Goal: Task Accomplishment & Management: Manage account settings

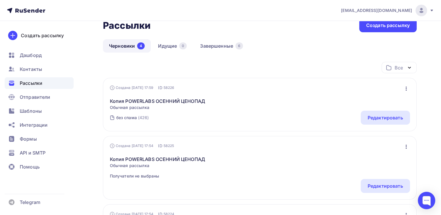
scroll to position [29, 0]
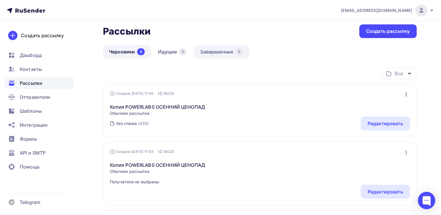
click at [213, 51] on link "Завершенные 6" at bounding box center [221, 51] width 55 height 13
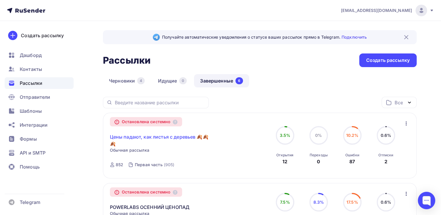
click at [136, 137] on link "Цены падают, как листья с деревьев 🍂🍂🍂" at bounding box center [159, 140] width 99 height 14
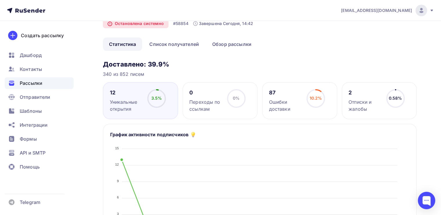
scroll to position [29, 0]
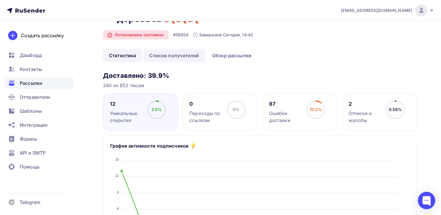
click at [177, 59] on link "Список получателей" at bounding box center [174, 55] width 62 height 13
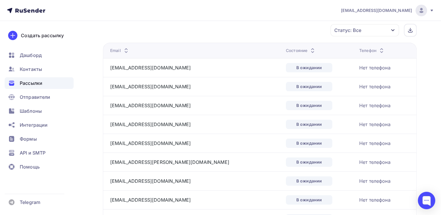
scroll to position [29, 0]
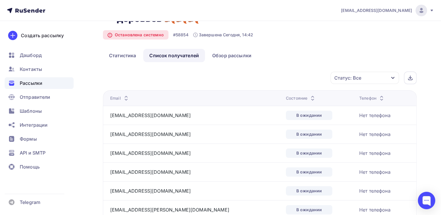
click at [370, 79] on div "Статус: Все" at bounding box center [365, 78] width 68 height 12
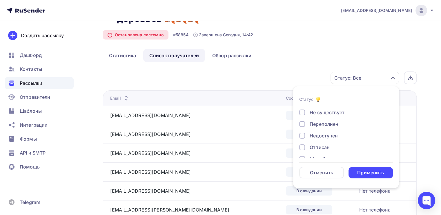
scroll to position [24, 0]
click at [327, 146] on div "Недоступен" at bounding box center [324, 144] width 28 height 7
click at [371, 166] on form "Статус Доставлено Открыто Кликнул Не существует Переполнен Недоступен Отписан Ж…" at bounding box center [346, 137] width 94 height 82
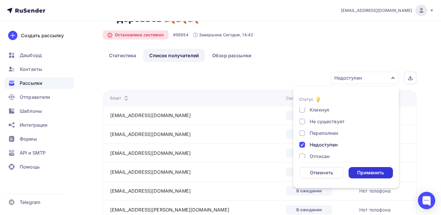
click at [371, 169] on div "Применить" at bounding box center [370, 172] width 27 height 7
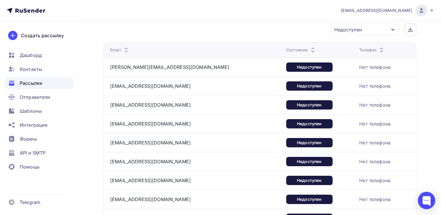
scroll to position [0, 0]
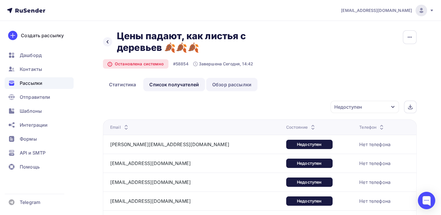
click at [222, 84] on link "Обзор рассылки" at bounding box center [231, 84] width 51 height 13
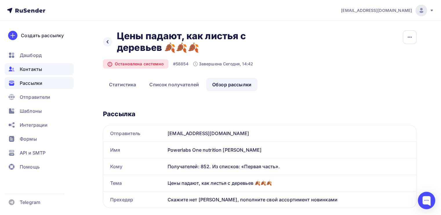
click at [40, 68] on span "Контакты" at bounding box center [31, 69] width 22 height 7
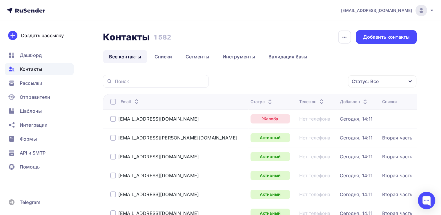
click at [391, 83] on div "Статус: Все" at bounding box center [382, 81] width 68 height 12
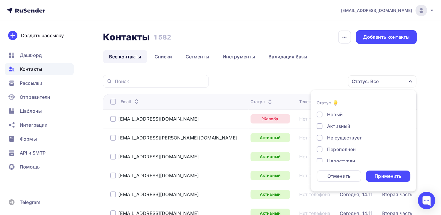
scroll to position [29, 0]
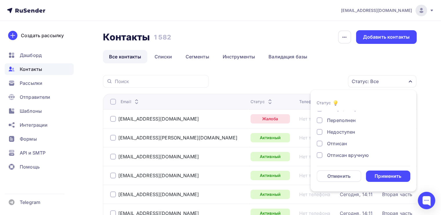
click at [351, 132] on div "Недоступен" at bounding box center [341, 131] width 28 height 7
click at [393, 174] on div "Применить" at bounding box center [388, 176] width 27 height 7
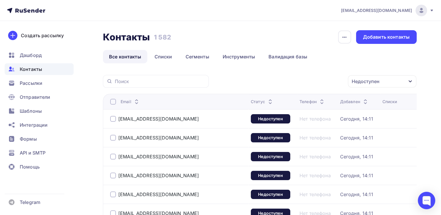
click at [116, 102] on div at bounding box center [113, 102] width 6 height 6
click at [309, 84] on div "Действие" at bounding box center [305, 81] width 77 height 11
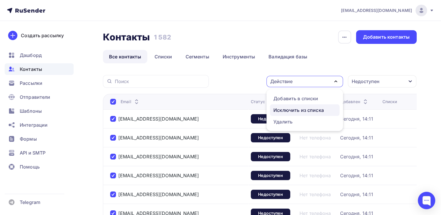
click at [310, 111] on div "Исключить из списка" at bounding box center [298, 109] width 50 height 7
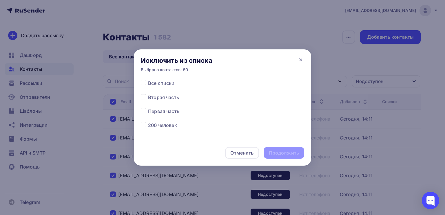
click at [153, 82] on span "Все списки" at bounding box center [161, 82] width 26 height 7
click at [146, 83] on div at bounding box center [144, 82] width 7 height 7
drag, startPoint x: 146, startPoint y: 84, endPoint x: 136, endPoint y: 81, distance: 11.0
click at [146, 84] on div at bounding box center [144, 82] width 7 height 7
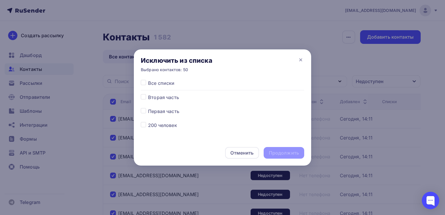
click at [148, 79] on label at bounding box center [148, 79] width 0 height 0
click at [142, 81] on input "checkbox" at bounding box center [143, 81] width 5 height 5
checkbox input "true"
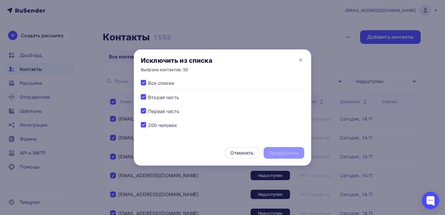
checkbox input "true"
click at [293, 150] on div "Продолжить" at bounding box center [284, 152] width 30 height 7
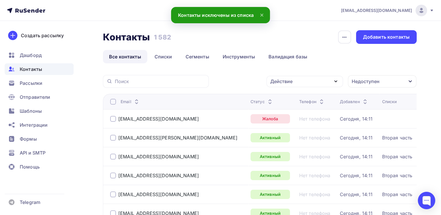
click at [309, 86] on div "Действие" at bounding box center [305, 81] width 77 height 11
click at [357, 81] on div "Недоступен" at bounding box center [366, 81] width 28 height 7
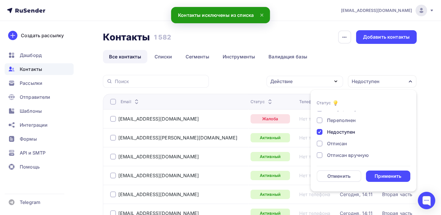
click at [338, 142] on div "Отписан" at bounding box center [337, 143] width 20 height 7
drag, startPoint x: 336, startPoint y: 153, endPoint x: 334, endPoint y: 150, distance: 3.5
click at [336, 153] on div "Отписан вручную" at bounding box center [348, 154] width 42 height 7
click at [334, 152] on div "Жалоба" at bounding box center [336, 153] width 18 height 7
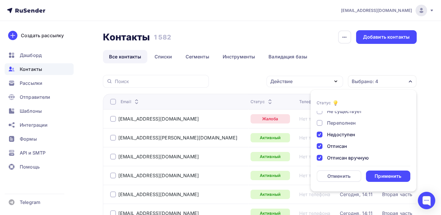
scroll to position [13, 0]
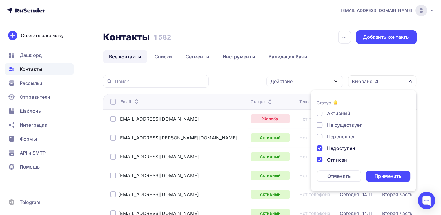
click at [339, 136] on div "Переполнен" at bounding box center [341, 136] width 29 height 7
click at [343, 123] on div "Не существует" at bounding box center [344, 124] width 35 height 7
click at [391, 176] on div "Применить" at bounding box center [388, 176] width 27 height 7
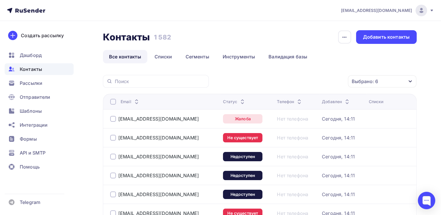
click at [114, 100] on div at bounding box center [113, 102] width 6 height 6
click at [113, 101] on div at bounding box center [113, 102] width 6 height 6
click at [317, 81] on div "Действие" at bounding box center [305, 81] width 77 height 11
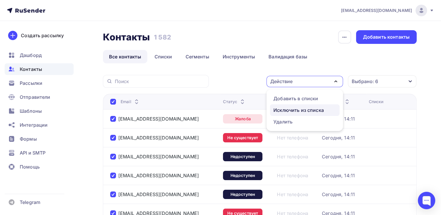
click at [303, 108] on div "Исключить из списка" at bounding box center [298, 109] width 50 height 7
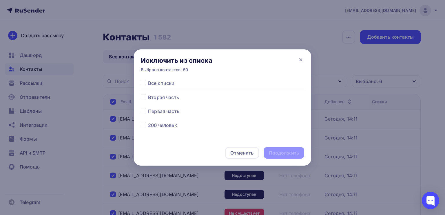
click at [148, 79] on label at bounding box center [148, 79] width 0 height 0
click at [142, 80] on input "checkbox" at bounding box center [143, 81] width 5 height 5
checkbox input "true"
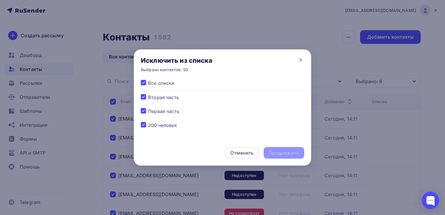
checkbox input "true"
click at [282, 151] on div "Продолжить" at bounding box center [284, 152] width 30 height 7
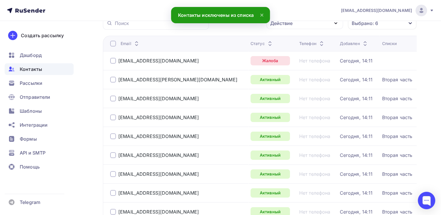
scroll to position [0, 0]
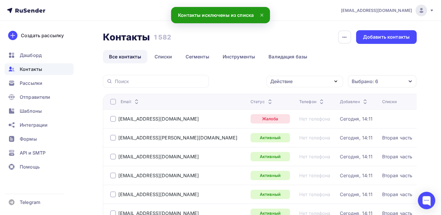
drag, startPoint x: 117, startPoint y: 117, endPoint x: 112, endPoint y: 119, distance: 5.4
click at [117, 117] on div "zakup@magazintrav.ru" at bounding box center [154, 119] width 89 height 6
click at [112, 119] on div at bounding box center [113, 119] width 6 height 6
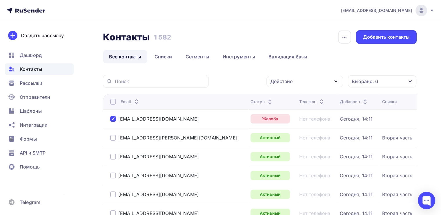
click at [333, 82] on icon "button" at bounding box center [335, 81] width 7 height 7
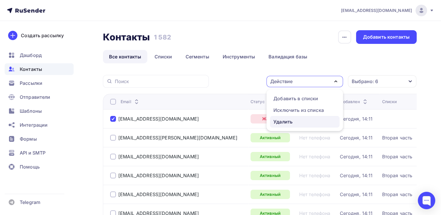
click at [293, 119] on div "Удалить" at bounding box center [282, 121] width 19 height 7
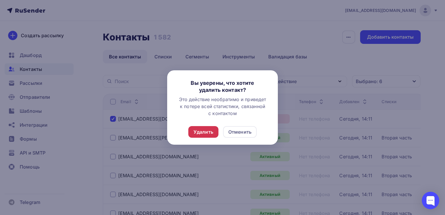
click at [208, 129] on div "Удалить" at bounding box center [204, 131] width 20 height 7
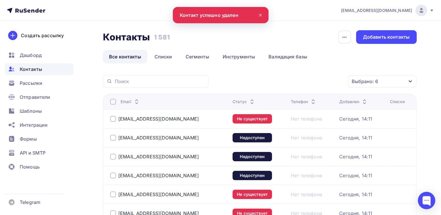
click at [116, 101] on div "Email" at bounding box center [169, 102] width 118 height 6
click at [113, 102] on div at bounding box center [113, 102] width 6 height 6
click at [112, 104] on div at bounding box center [113, 102] width 6 height 6
click at [317, 83] on div "Действие" at bounding box center [305, 81] width 77 height 11
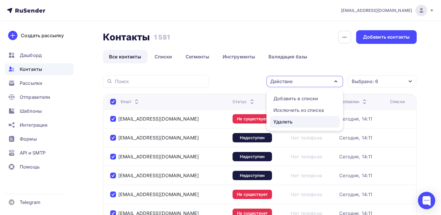
click at [283, 119] on div "Удалить" at bounding box center [282, 121] width 19 height 7
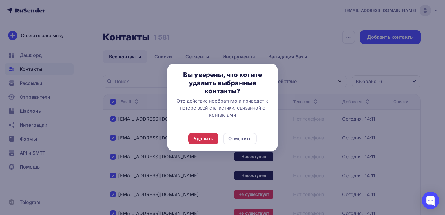
click at [200, 138] on div "Удалить" at bounding box center [204, 138] width 20 height 7
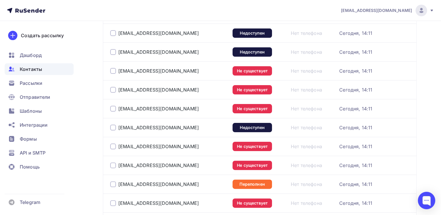
scroll to position [23, 0]
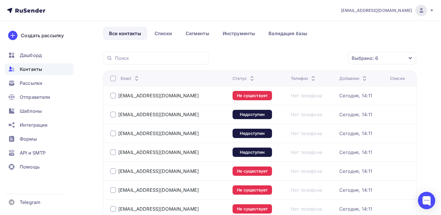
click at [113, 78] on div at bounding box center [113, 78] width 6 height 6
click at [112, 78] on div at bounding box center [113, 78] width 6 height 6
click at [305, 62] on div "Действие" at bounding box center [305, 57] width 77 height 11
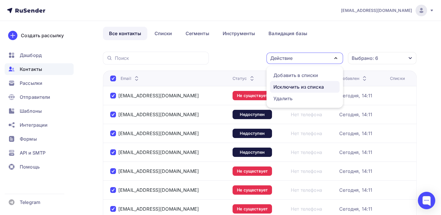
click at [294, 87] on div "Исключить из списка" at bounding box center [298, 86] width 50 height 7
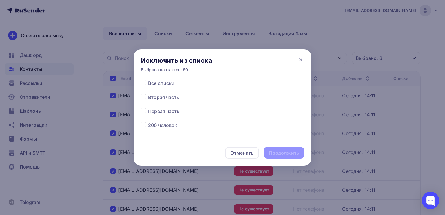
click at [148, 79] on label at bounding box center [148, 79] width 0 height 0
click at [142, 81] on input "checkbox" at bounding box center [143, 81] width 5 height 5
checkbox input "true"
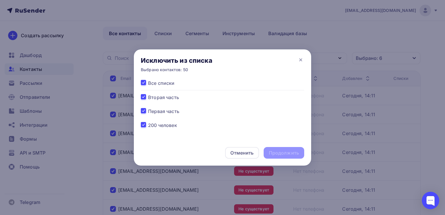
checkbox input "true"
click at [292, 149] on div "Продолжить" at bounding box center [284, 152] width 30 height 7
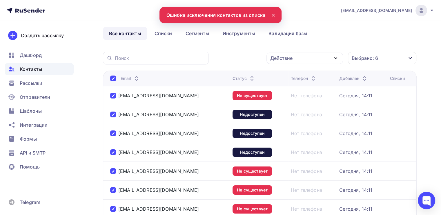
click at [300, 62] on div "Действие" at bounding box center [305, 57] width 77 height 11
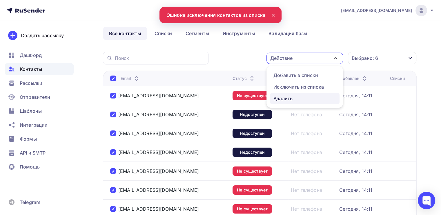
click at [293, 97] on div "Удалить" at bounding box center [304, 98] width 63 height 7
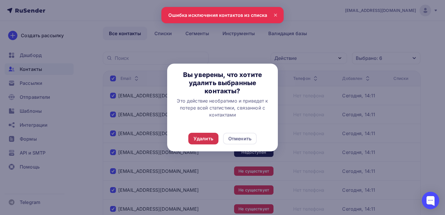
click at [199, 138] on div "Удалить" at bounding box center [204, 138] width 20 height 7
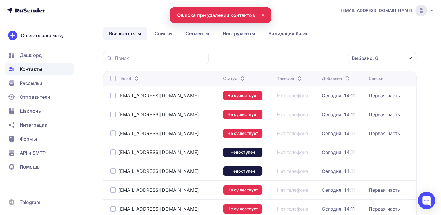
click at [114, 79] on div at bounding box center [113, 78] width 6 height 6
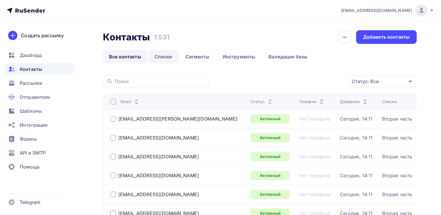
click at [166, 61] on link "Списки" at bounding box center [163, 56] width 30 height 13
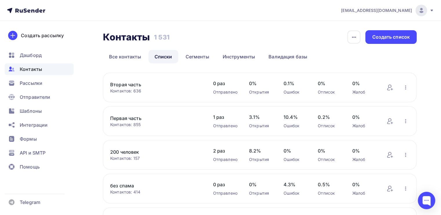
click at [122, 119] on link "Первая часть" at bounding box center [155, 118] width 91 height 7
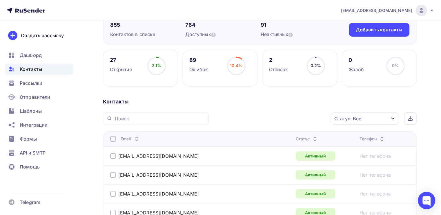
click at [351, 123] on div "Статус: Все" at bounding box center [365, 118] width 68 height 12
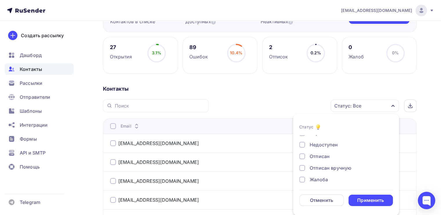
scroll to position [42, 0]
click at [319, 164] on div "Отписан вручную" at bounding box center [331, 166] width 42 height 7
click at [316, 175] on div "Жалоба" at bounding box center [319, 177] width 18 height 7
click at [319, 154] on div "Отписан" at bounding box center [320, 154] width 20 height 7
click at [320, 144] on div "Недоступен" at bounding box center [324, 142] width 28 height 7
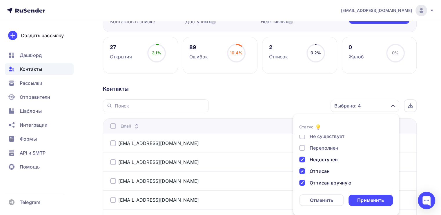
scroll to position [0, 0]
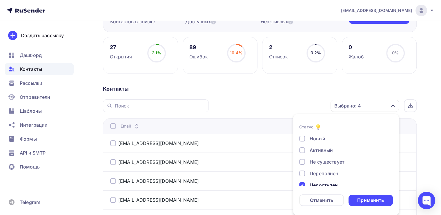
click at [322, 172] on div "Переполнен" at bounding box center [324, 173] width 29 height 7
click at [324, 159] on div "Не существует" at bounding box center [327, 161] width 35 height 7
click at [360, 198] on div "Применить" at bounding box center [370, 200] width 27 height 7
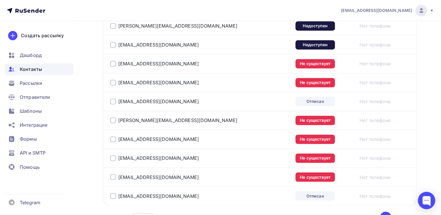
scroll to position [988, 0]
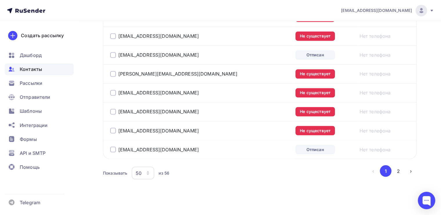
click at [128, 171] on div "Показывать 50 10 20 50 100 из 56" at bounding box center [235, 172] width 264 height 13
click at [137, 169] on div "50" at bounding box center [139, 172] width 6 height 7
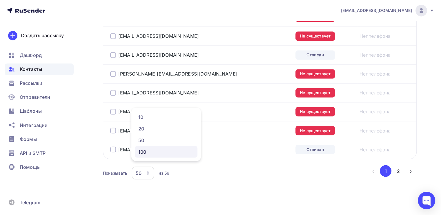
click at [141, 154] on div "100" at bounding box center [166, 151] width 56 height 7
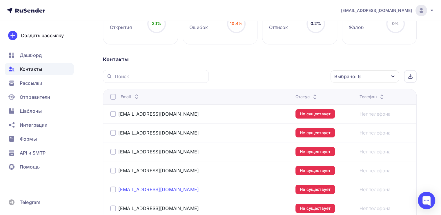
scroll to position [24, 0]
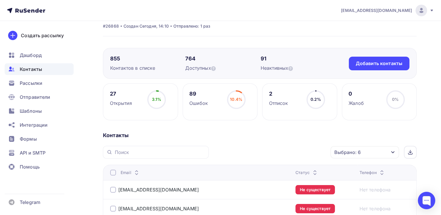
click at [110, 174] on div at bounding box center [113, 172] width 6 height 6
click at [291, 155] on div "Действие" at bounding box center [287, 151] width 77 height 11
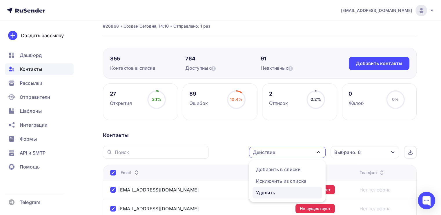
click at [274, 193] on div "Удалить" at bounding box center [265, 192] width 19 height 7
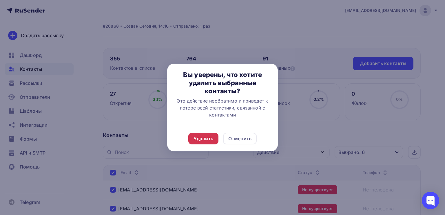
click at [202, 136] on div "Удалить" at bounding box center [204, 138] width 20 height 7
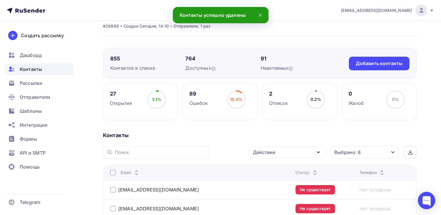
click at [114, 172] on div at bounding box center [113, 172] width 6 height 6
click at [109, 172] on th "Email" at bounding box center [198, 171] width 190 height 15
click at [113, 170] on div at bounding box center [113, 172] width 6 height 6
click at [275, 138] on div "Контакты" at bounding box center [260, 135] width 314 height 7
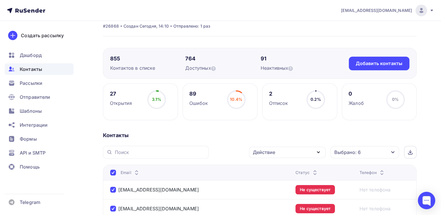
scroll to position [0, 0]
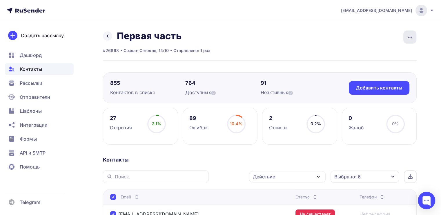
click at [410, 38] on icon "button" at bounding box center [410, 37] width 7 height 7
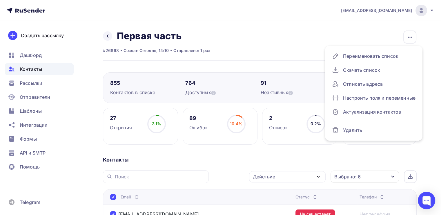
click at [224, 37] on div "Назад Первая часть Переименовать список Скачать список Отписать адреса Настроит…" at bounding box center [260, 45] width 314 height 30
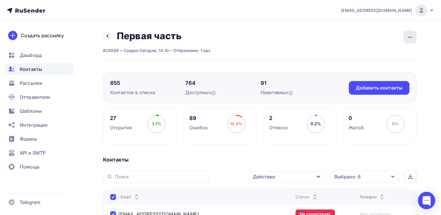
click at [409, 37] on icon "button" at bounding box center [410, 37] width 7 height 7
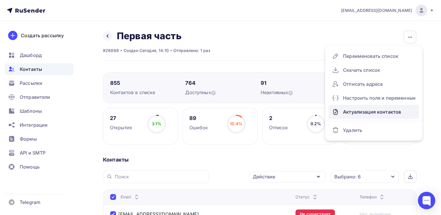
click at [376, 112] on div "Актуализация контактов" at bounding box center [374, 111] width 84 height 9
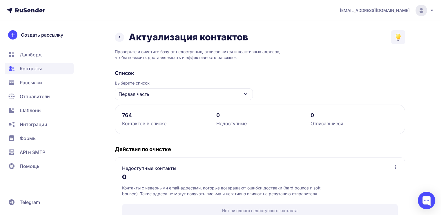
click at [123, 37] on link at bounding box center [119, 36] width 9 height 9
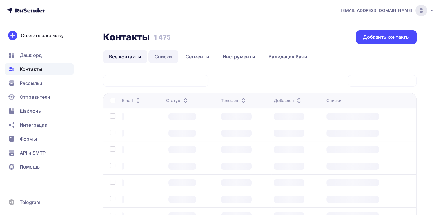
click at [169, 60] on link "Списки" at bounding box center [163, 56] width 30 height 13
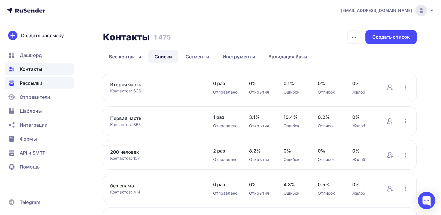
click at [33, 84] on span "Рассылки" at bounding box center [31, 82] width 23 height 7
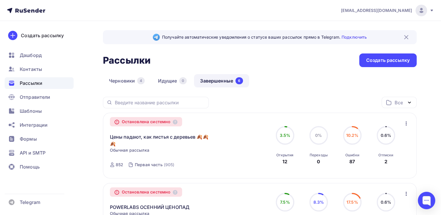
click at [407, 121] on icon "button" at bounding box center [406, 123] width 7 height 7
click at [129, 133] on link "Цены падают, как листья с деревьев 🍂🍂🍂" at bounding box center [159, 140] width 99 height 14
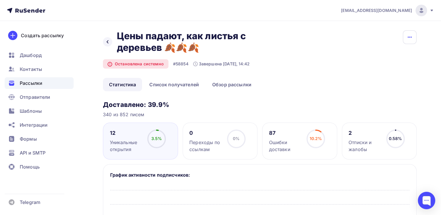
click at [415, 40] on button "button" at bounding box center [410, 37] width 14 height 14
click at [295, 50] on div "Цены падают, как листья с деревьев 🍂🍂🍂 Цены падают, как листья с деревьев 🍂🍂🍂" at bounding box center [206, 41] width 179 height 23
click at [188, 84] on link "Список получателей" at bounding box center [174, 84] width 62 height 13
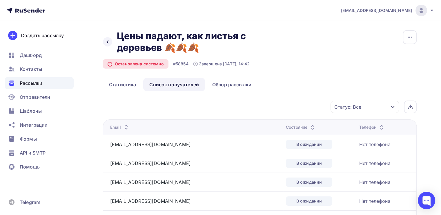
click at [362, 108] on div "Статус: Все" at bounding box center [365, 107] width 68 height 12
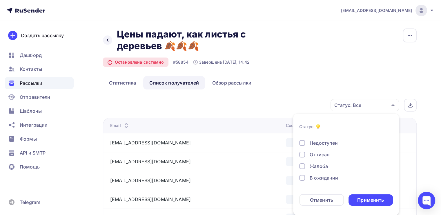
scroll to position [53, 0]
click at [327, 178] on div "В ожидании" at bounding box center [324, 177] width 28 height 7
click at [365, 195] on div "Применить" at bounding box center [371, 199] width 45 height 11
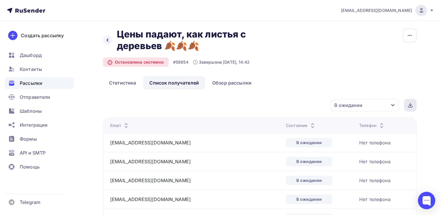
click at [412, 107] on icon at bounding box center [410, 105] width 5 height 5
click at [27, 82] on span "Рассылки" at bounding box center [31, 82] width 23 height 7
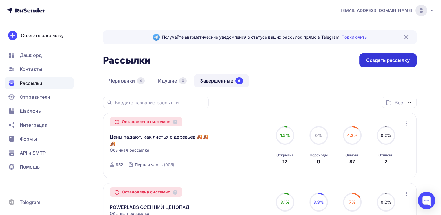
click at [393, 61] on div "Создать рассылку" at bounding box center [388, 60] width 44 height 7
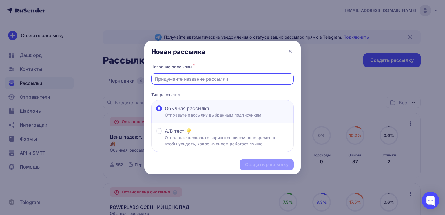
click at [202, 82] on input "text" at bounding box center [223, 78] width 136 height 7
click at [212, 80] on input "text" at bounding box center [223, 78] width 136 height 7
type input "Цены падают, как листья с деревьев 🍂🍂🍂"
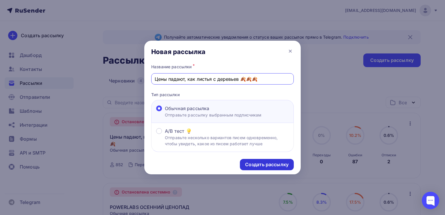
click at [255, 159] on div "Создать рассылку" at bounding box center [267, 164] width 54 height 11
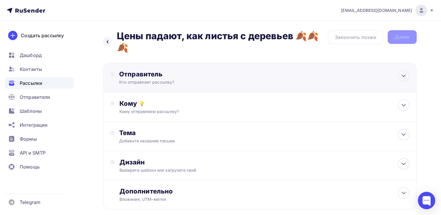
click at [137, 77] on div "Отправитель" at bounding box center [182, 74] width 126 height 8
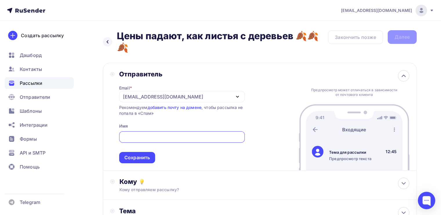
click at [141, 131] on div at bounding box center [182, 136] width 126 height 11
drag, startPoint x: 141, startPoint y: 134, endPoint x: 142, endPoint y: 149, distance: 15.4
click at [141, 134] on input "text" at bounding box center [181, 136] width 119 height 7
click at [167, 138] on input "text" at bounding box center [181, 136] width 119 height 7
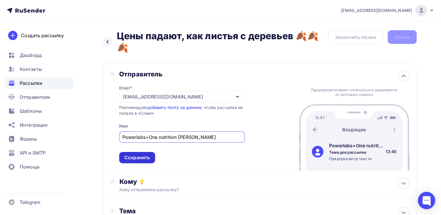
type input "Powerlabs+One nutrition Алексей Маливанов"
click at [144, 160] on div "Сохранить" at bounding box center [137, 157] width 26 height 7
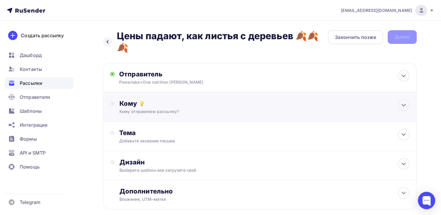
click at [117, 110] on div "Кому Кому отправляем рассылку? Списки получателей Выберите список Все списки id…" at bounding box center [259, 106] width 299 height 15
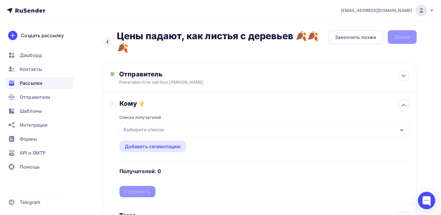
click at [155, 128] on div "Выберите список" at bounding box center [143, 129] width 45 height 10
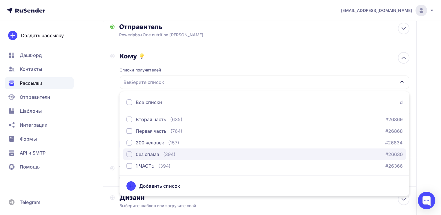
scroll to position [57, 0]
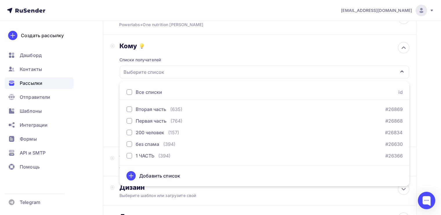
click at [130, 174] on icon at bounding box center [131, 175] width 7 height 7
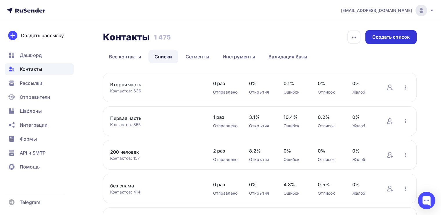
click at [400, 37] on div "Создать список" at bounding box center [390, 37] width 37 height 7
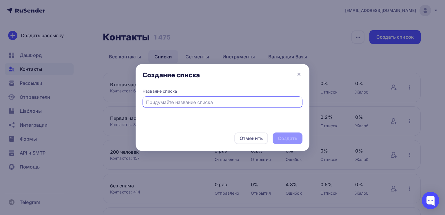
click at [196, 99] on input "text" at bounding box center [222, 102] width 153 height 7
type input "недослали"
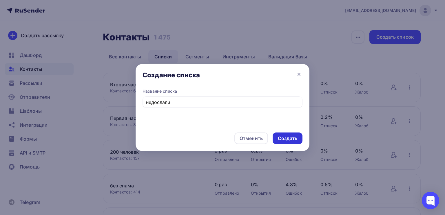
click at [284, 137] on div "Создать" at bounding box center [287, 138] width 19 height 7
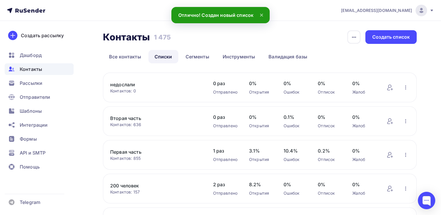
click at [35, 68] on span "Контакты" at bounding box center [31, 69] width 22 height 7
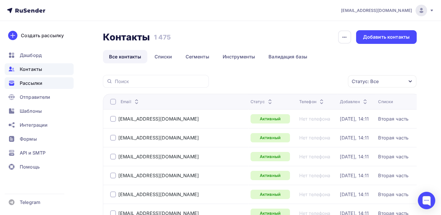
click at [35, 85] on span "Рассылки" at bounding box center [31, 82] width 23 height 7
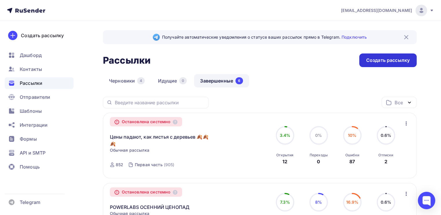
click at [378, 65] on div "Создать рассылку" at bounding box center [387, 60] width 57 height 14
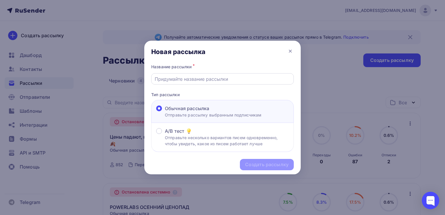
click at [182, 84] on div at bounding box center [222, 78] width 143 height 11
click at [183, 80] on input "text" at bounding box center [223, 78] width 136 height 7
type input "Цены падают, как листья с деревьев 🍂🍂🍂"
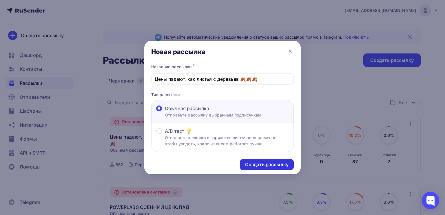
click at [272, 166] on div "Создать рассылку" at bounding box center [267, 164] width 44 height 7
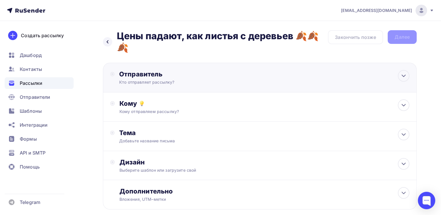
click at [135, 73] on div "Отправитель" at bounding box center [182, 74] width 126 height 8
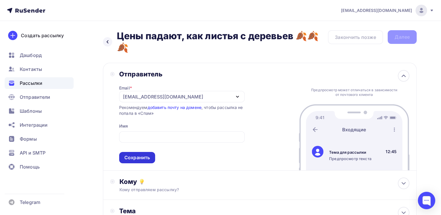
click at [137, 157] on div "Сохранить" at bounding box center [137, 157] width 26 height 7
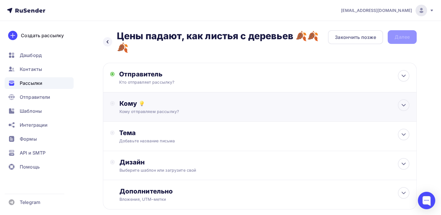
click at [139, 115] on div "Кому Кому отправляем рассылку? Списки получателей Выберите список Все списки id…" at bounding box center [260, 106] width 314 height 29
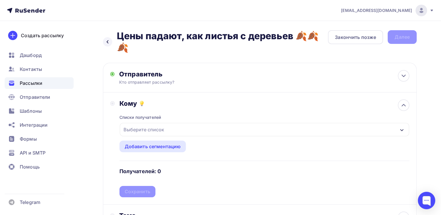
click at [140, 128] on div "Выберите список" at bounding box center [143, 129] width 45 height 10
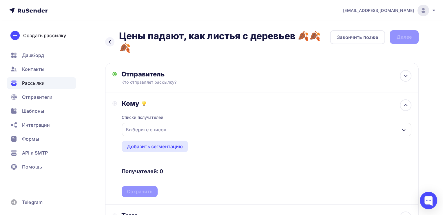
scroll to position [28, 0]
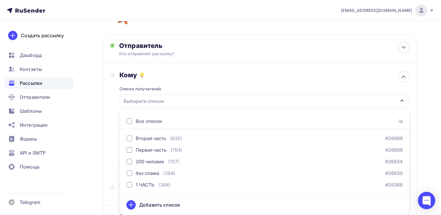
click at [89, 138] on div "Назад Цены падают, как листья с деревьев 🍂🍂🍂 Цены падают, как листья с деревьев…" at bounding box center [220, 146] width 441 height 308
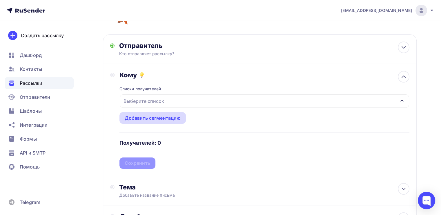
click at [151, 117] on div "Добавить сегментацию" at bounding box center [153, 117] width 56 height 7
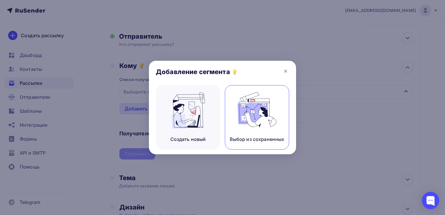
click at [252, 122] on img at bounding box center [257, 110] width 39 height 37
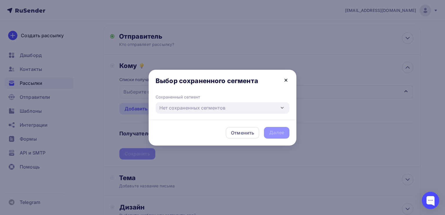
click at [287, 79] on icon at bounding box center [286, 80] width 2 height 2
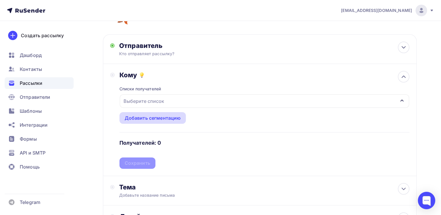
click at [167, 120] on div "Добавить сегментацию" at bounding box center [153, 117] width 56 height 7
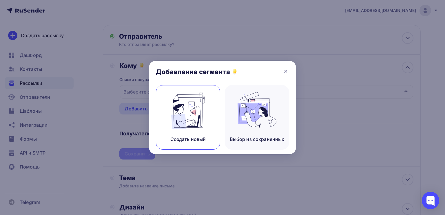
click at [181, 128] on div "Создать новый" at bounding box center [188, 117] width 64 height 64
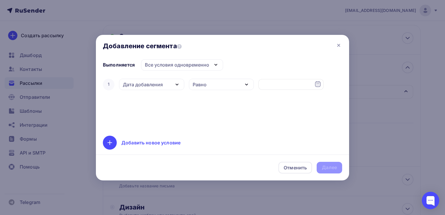
click at [166, 86] on div "Дата добавления" at bounding box center [151, 84] width 65 height 11
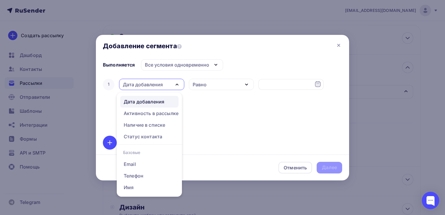
click at [177, 64] on div "Все условия одновременно" at bounding box center [177, 64] width 64 height 7
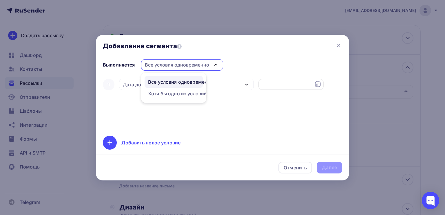
click at [177, 64] on div "Все условия одновременно" at bounding box center [177, 64] width 64 height 7
click at [156, 84] on div "Дата добавления" at bounding box center [143, 84] width 40 height 7
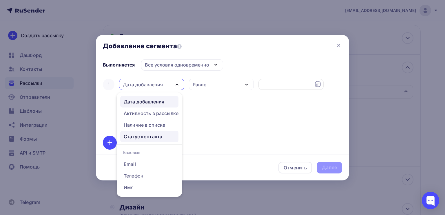
click at [157, 137] on div "Статус контакта" at bounding box center [143, 136] width 39 height 7
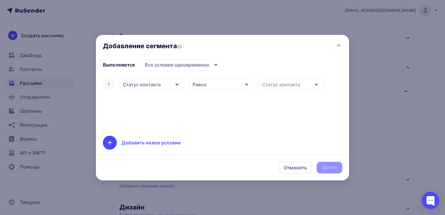
click at [223, 76] on div "Выполняется Все условия одновременно Все условия одновременно Хотя бы одно из у…" at bounding box center [223, 104] width 240 height 90
click at [222, 81] on div "Равно" at bounding box center [221, 84] width 65 height 11
click at [291, 83] on div "Статус контакта" at bounding box center [281, 84] width 38 height 7
click at [227, 84] on div "Равно" at bounding box center [221, 84] width 65 height 11
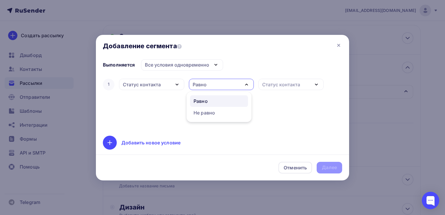
click at [227, 84] on div "Равно" at bounding box center [221, 84] width 65 height 11
click at [160, 85] on div "Статус контакта" at bounding box center [151, 84] width 65 height 11
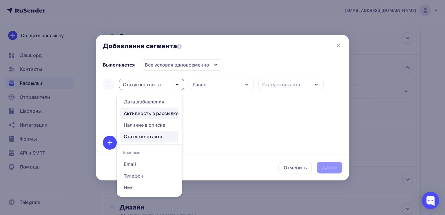
click at [160, 115] on div "Активность в рассылке" at bounding box center [151, 113] width 55 height 7
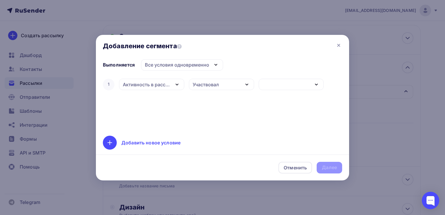
click at [217, 87] on div "Участвовал" at bounding box center [206, 84] width 26 height 7
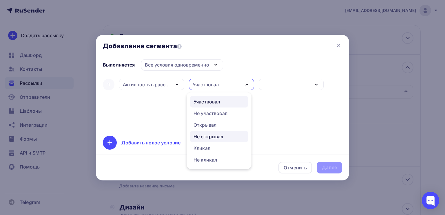
click at [213, 138] on div "Не открывал" at bounding box center [209, 136] width 30 height 7
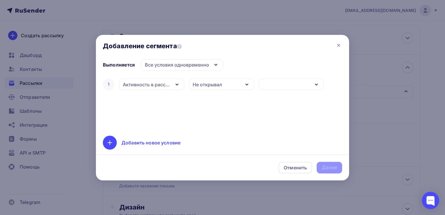
click at [288, 85] on div "button" at bounding box center [291, 84] width 65 height 11
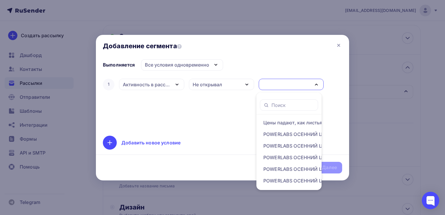
click at [211, 81] on div "Не открывал" at bounding box center [207, 84] width 29 height 7
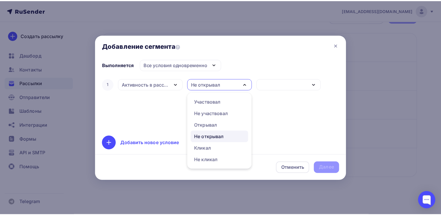
scroll to position [21, 0]
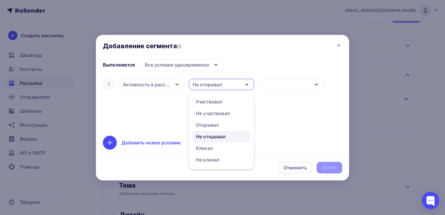
click at [273, 118] on div "1 Активность в рассылке Дата добавления Активность в рассылке Наличие в списке …" at bounding box center [223, 102] width 240 height 51
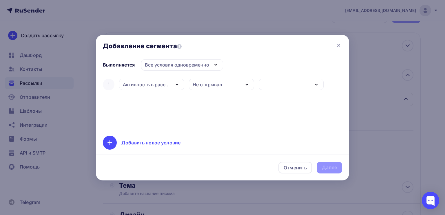
click at [153, 83] on div "Активность в рассылке" at bounding box center [147, 84] width 48 height 7
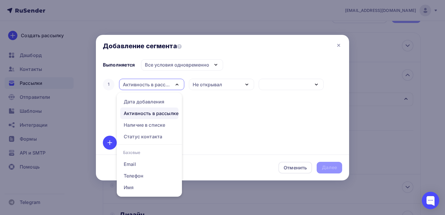
click at [182, 66] on div "Все условия одновременно" at bounding box center [177, 64] width 64 height 7
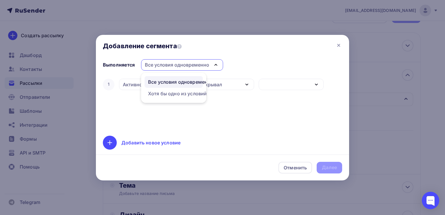
click at [117, 125] on div "1 Активность в рассылке Дата добавления Активность в рассылке Наличие в списке …" at bounding box center [223, 102] width 240 height 51
click at [136, 84] on div "Активность в рассылке" at bounding box center [147, 84] width 48 height 7
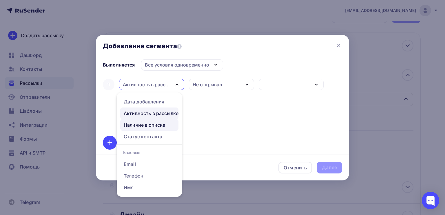
click at [153, 123] on div "Наличие в списке" at bounding box center [144, 124] width 41 height 7
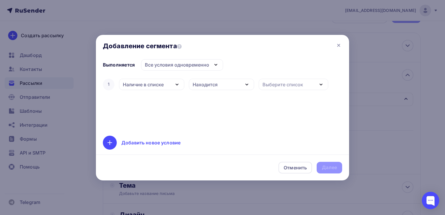
click at [217, 80] on div "Находится" at bounding box center [221, 84] width 65 height 11
click at [304, 82] on div "Выберите список" at bounding box center [294, 84] width 70 height 11
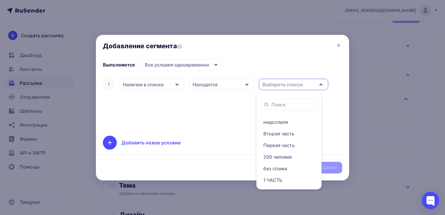
click at [153, 81] on div "Наличие в списке" at bounding box center [143, 84] width 41 height 7
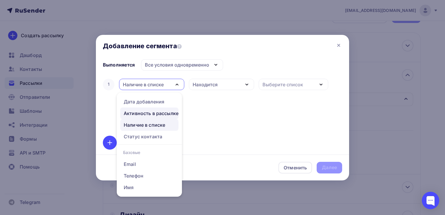
click at [159, 113] on div "Активность в рассылке" at bounding box center [151, 113] width 55 height 7
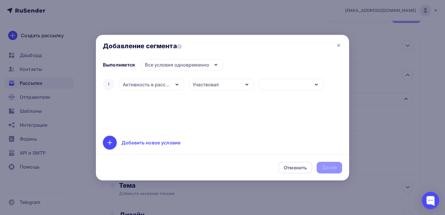
click at [162, 84] on div "Активность в рассылке" at bounding box center [147, 84] width 48 height 7
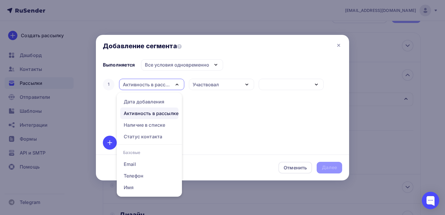
click at [224, 81] on div "Участвовал" at bounding box center [221, 84] width 65 height 11
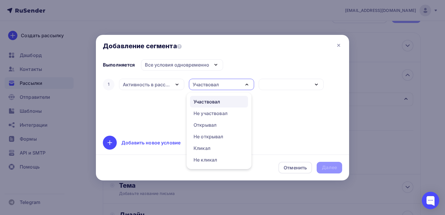
click at [129, 84] on div "Активность в рассылке" at bounding box center [147, 84] width 48 height 7
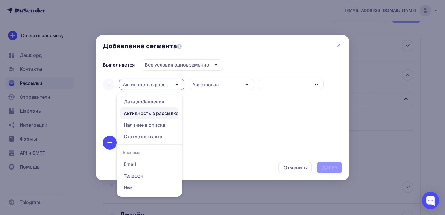
click at [48, 98] on div at bounding box center [222, 107] width 445 height 215
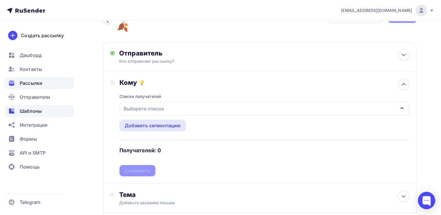
click at [35, 109] on span "Шаблоны" at bounding box center [31, 110] width 22 height 7
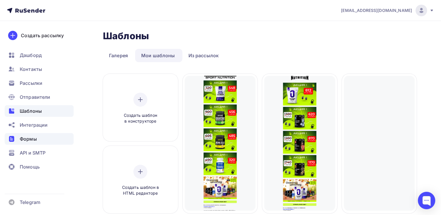
click at [30, 138] on span "Формы" at bounding box center [28, 138] width 17 height 7
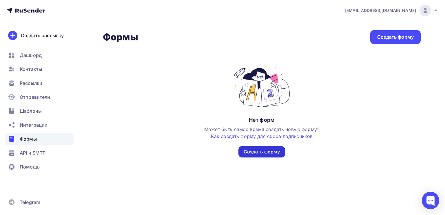
click at [278, 153] on div "Создать форму" at bounding box center [262, 151] width 37 height 7
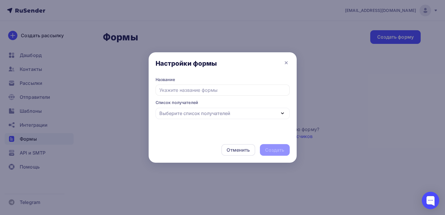
click at [217, 117] on div "Выберите список получателей" at bounding box center [223, 113] width 134 height 11
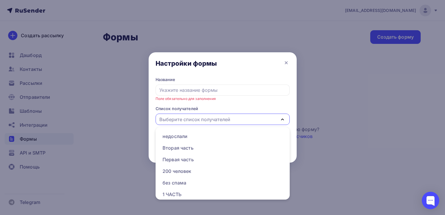
click at [357, 115] on div at bounding box center [222, 107] width 445 height 215
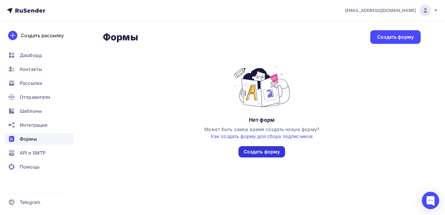
click at [257, 146] on div "Создать форму" at bounding box center [262, 151] width 47 height 11
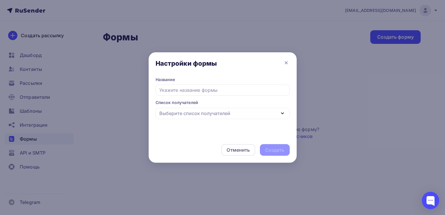
click at [212, 90] on input "text" at bounding box center [223, 89] width 134 height 11
click at [214, 112] on div "Выберите список получателей" at bounding box center [195, 113] width 71 height 7
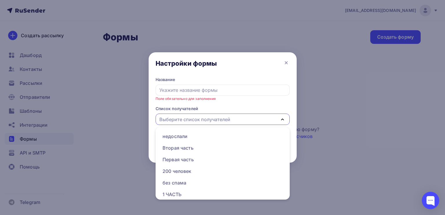
click at [45, 88] on div at bounding box center [222, 107] width 445 height 215
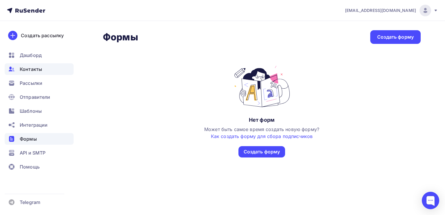
click at [26, 72] on span "Контакты" at bounding box center [31, 69] width 22 height 7
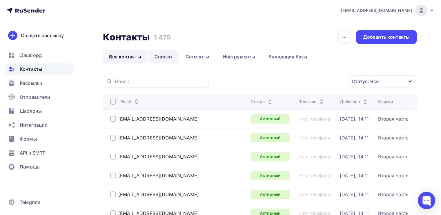
click at [168, 56] on link "Списки" at bounding box center [163, 56] width 30 height 13
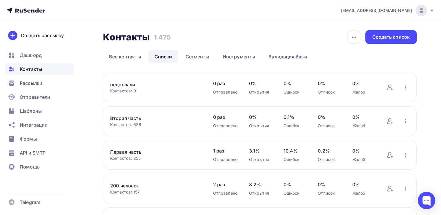
click at [126, 86] on link "недослали" at bounding box center [155, 84] width 91 height 7
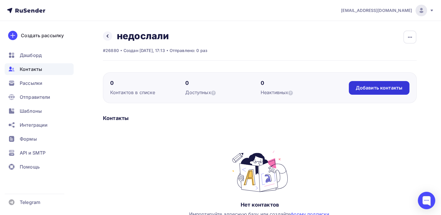
click at [383, 90] on div "Добавить контакты" at bounding box center [379, 87] width 47 height 7
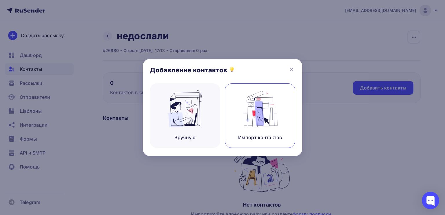
click at [238, 111] on div "Импорт контактов" at bounding box center [260, 115] width 70 height 64
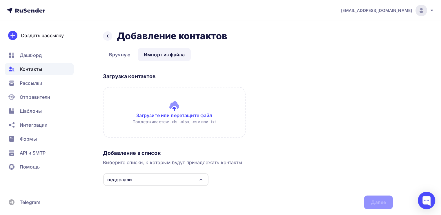
click at [173, 115] on input "file" at bounding box center [174, 112] width 143 height 51
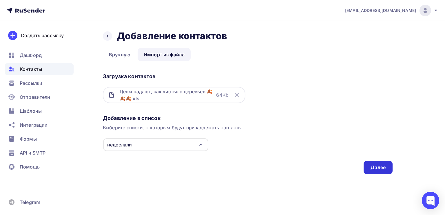
click at [382, 163] on div "Далее" at bounding box center [378, 167] width 29 height 14
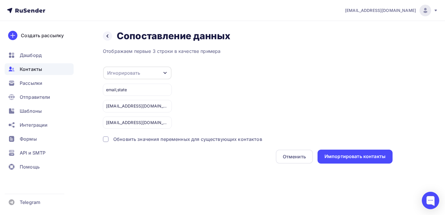
click at [157, 71] on div "Игнорировать" at bounding box center [137, 72] width 68 height 13
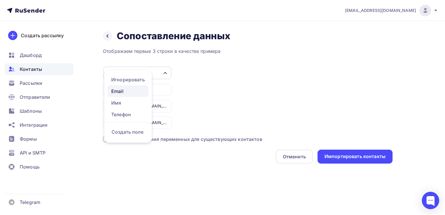
click at [122, 89] on div "Email" at bounding box center [128, 91] width 34 height 7
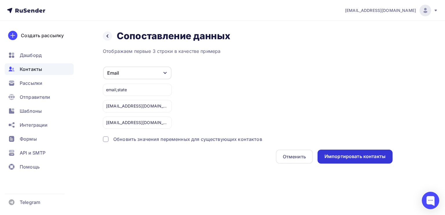
click at [351, 155] on div "Импортировать контакты" at bounding box center [355, 156] width 61 height 7
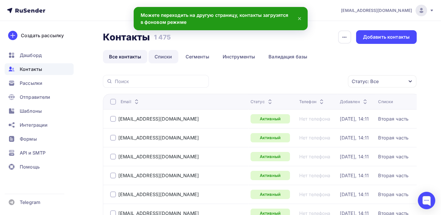
click at [166, 56] on link "Списки" at bounding box center [163, 56] width 30 height 13
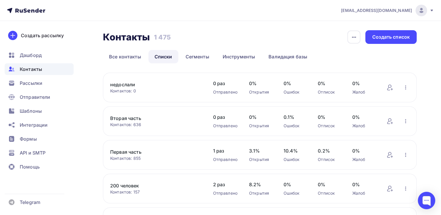
click at [37, 0] on nav "info@powerlabsnutrition.ru Аккаунт Тарифы Выйти Создать рассылку Дашборд Контак…" at bounding box center [220, 10] width 441 height 21
